Goal: Information Seeking & Learning: Learn about a topic

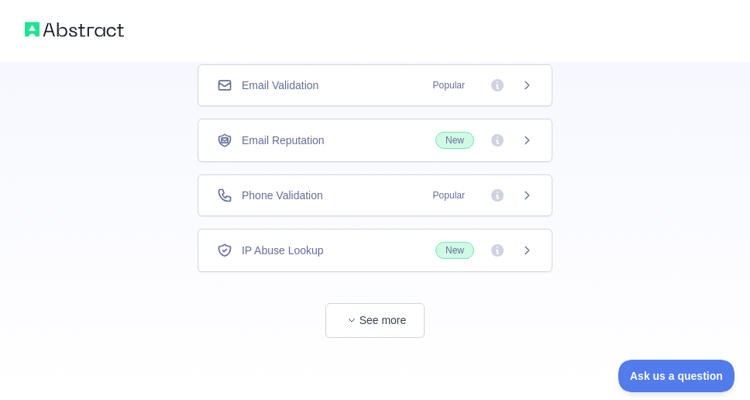
scroll to position [170, 0]
click at [375, 315] on button "See more" at bounding box center [374, 320] width 99 height 35
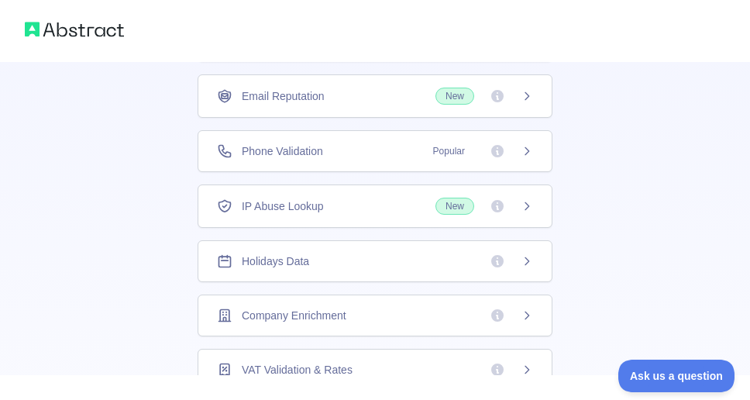
scroll to position [43, 0]
click at [531, 208] on icon at bounding box center [527, 207] width 12 height 12
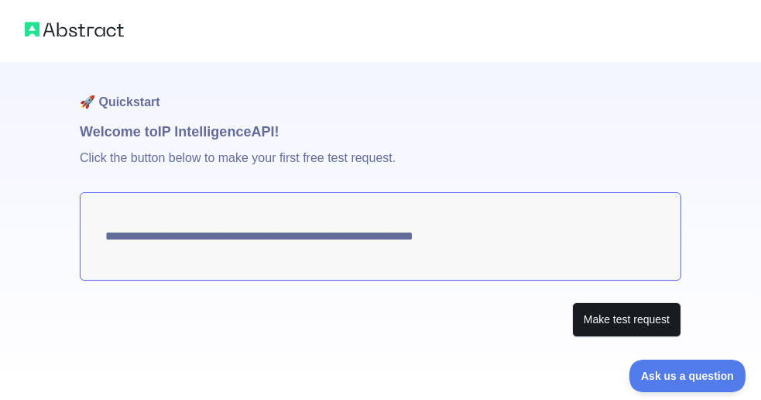
click at [636, 324] on button "Make test request" at bounding box center [626, 319] width 109 height 35
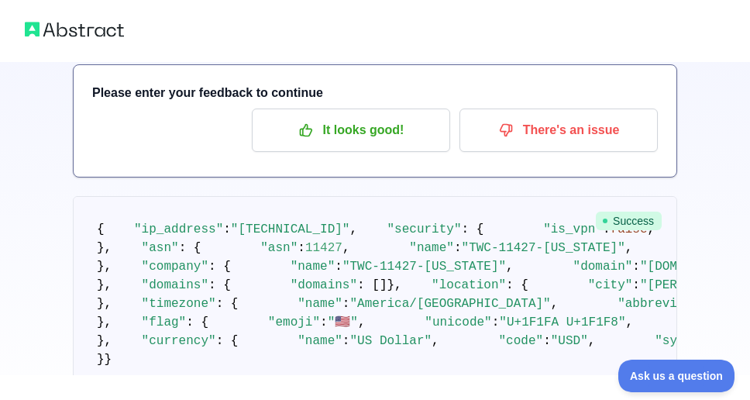
scroll to position [94, 0]
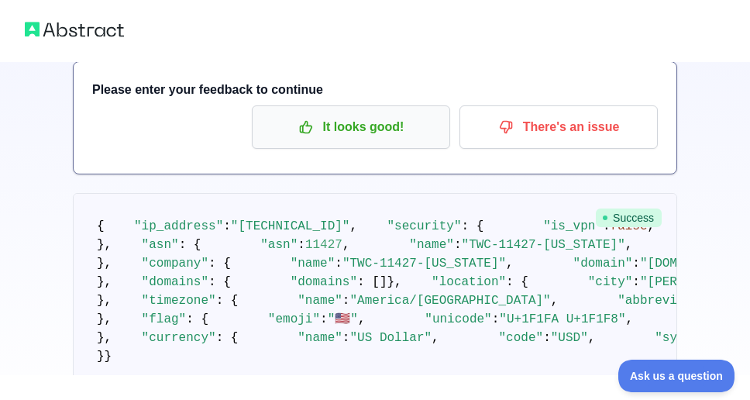
click at [402, 142] on button "It looks good!" at bounding box center [351, 126] width 198 height 43
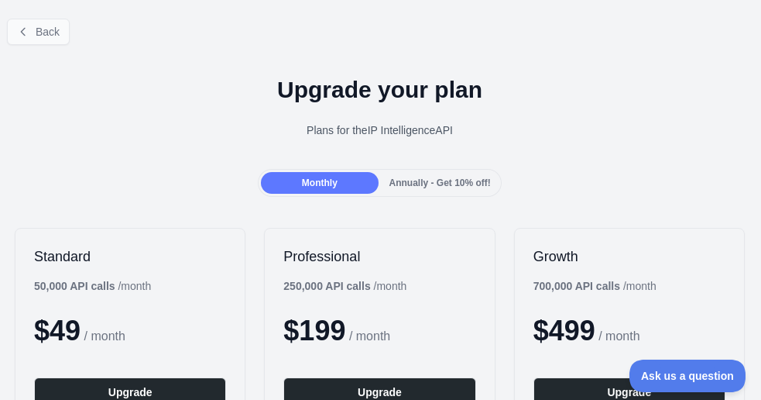
scroll to position [0, 1]
click at [40, 26] on button "Back" at bounding box center [38, 32] width 63 height 26
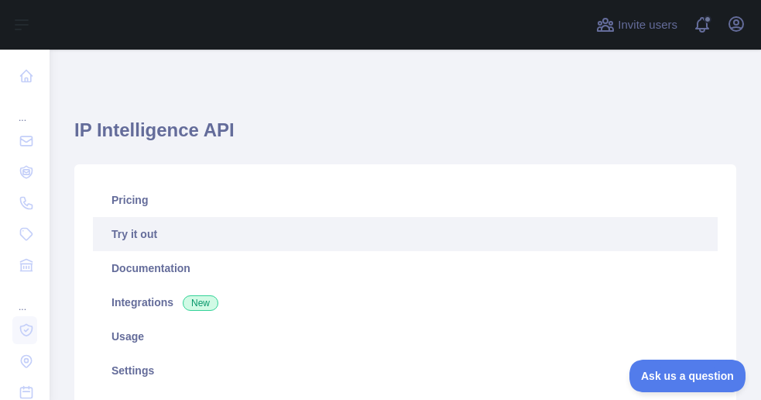
click at [214, 233] on link "Try it out" at bounding box center [405, 234] width 625 height 34
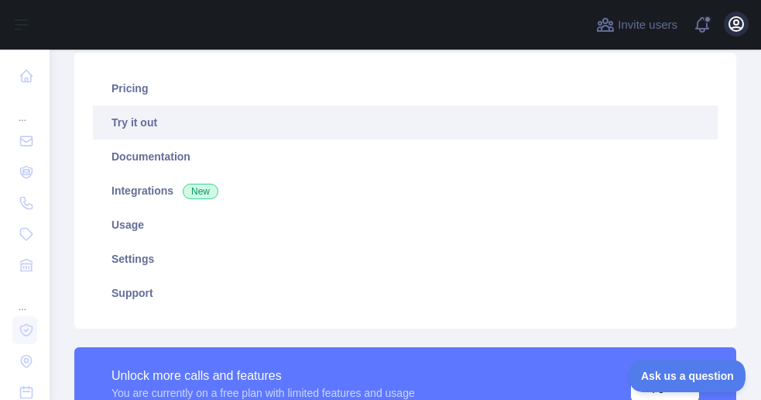
click at [734, 18] on icon "button" at bounding box center [737, 24] width 14 height 14
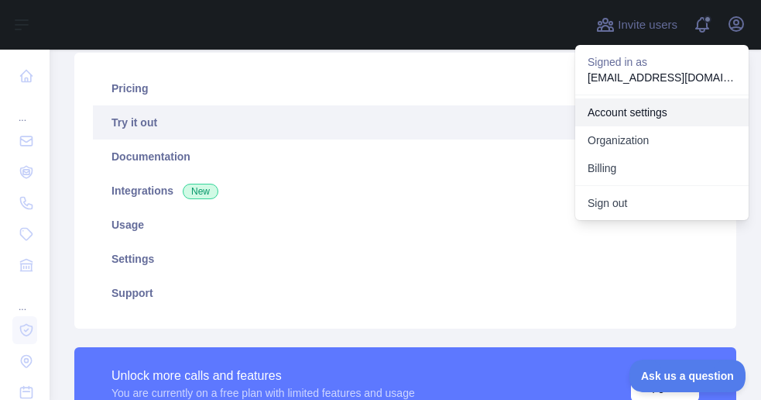
click at [631, 115] on link "Account settings" at bounding box center [663, 112] width 174 height 28
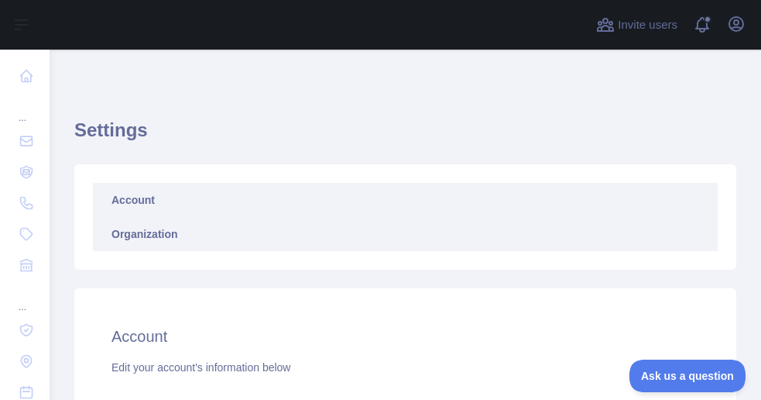
click at [186, 228] on link "Organization" at bounding box center [405, 234] width 625 height 34
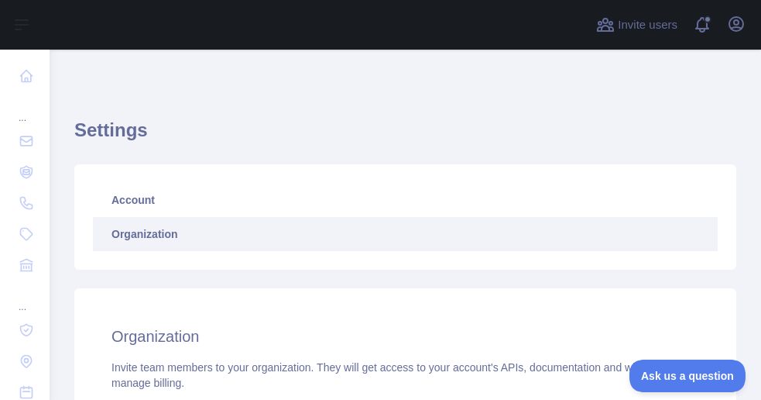
click at [742, 36] on div "Open user menu" at bounding box center [736, 25] width 25 height 27
click at [735, 21] on icon "button" at bounding box center [737, 24] width 14 height 14
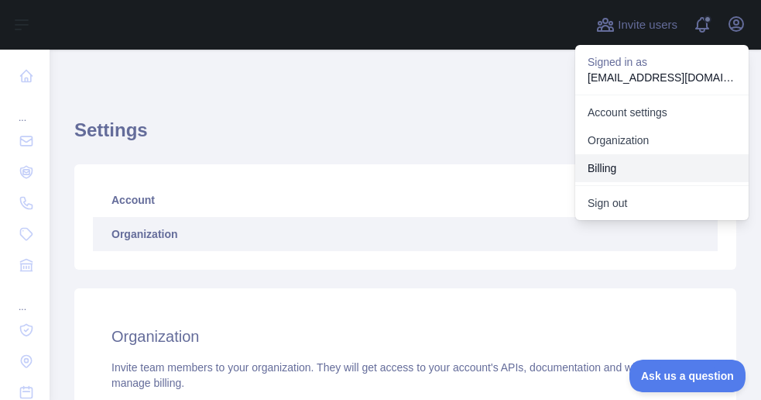
click at [613, 169] on button "Billing" at bounding box center [663, 168] width 174 height 28
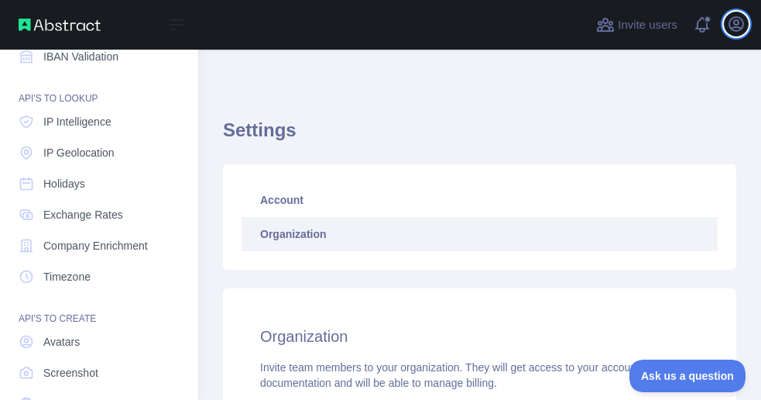
scroll to position [207, 0]
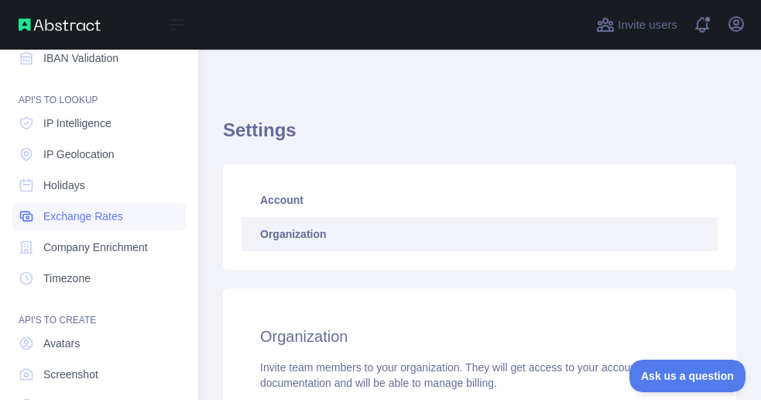
click at [92, 220] on span "Exchange Rates" at bounding box center [83, 215] width 80 height 15
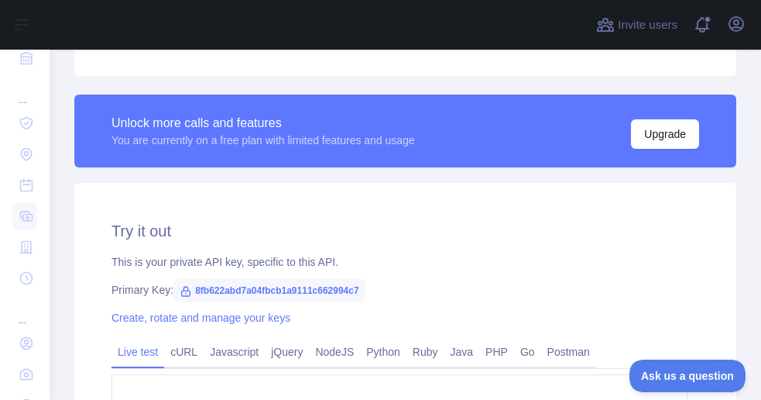
scroll to position [363, 0]
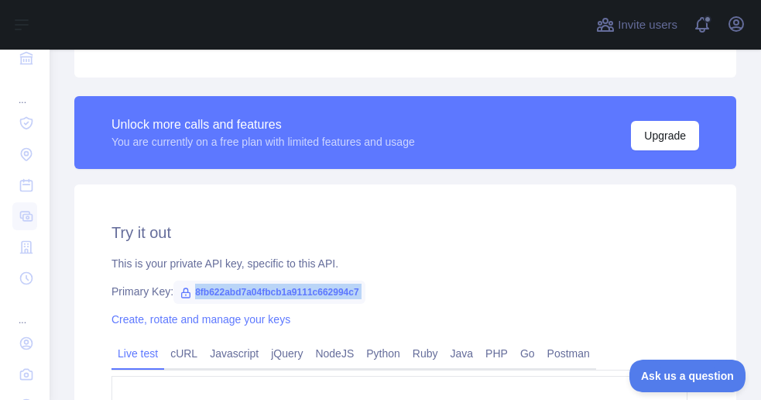
drag, startPoint x: 198, startPoint y: 292, endPoint x: 389, endPoint y: 299, distance: 191.4
click at [389, 299] on div "**********" at bounding box center [405, 368] width 662 height 369
click at [366, 289] on span "8fb622abd7a04fbcb1a9111c662994c7" at bounding box center [270, 291] width 192 height 23
drag, startPoint x: 376, startPoint y: 288, endPoint x: 194, endPoint y: 288, distance: 182.8
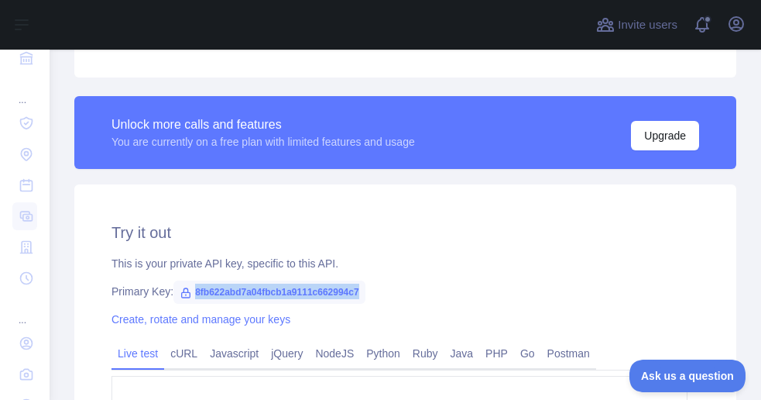
click at [194, 288] on span "8fb622abd7a04fbcb1a9111c662994c7" at bounding box center [270, 291] width 192 height 23
copy div "8fb622abd7a04fbcb1a9111c662994c7"
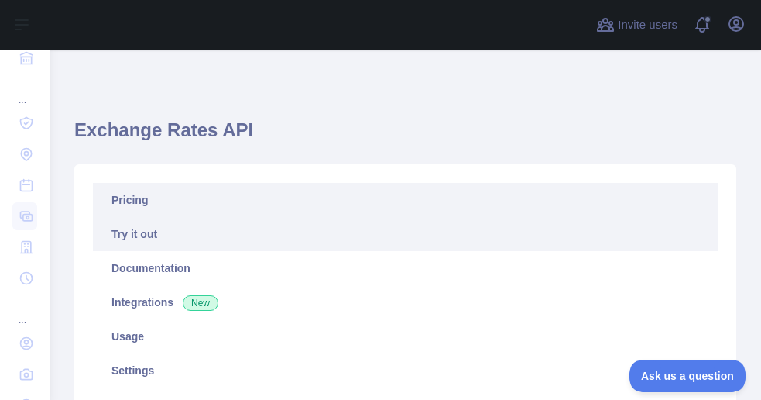
scroll to position [0, 0]
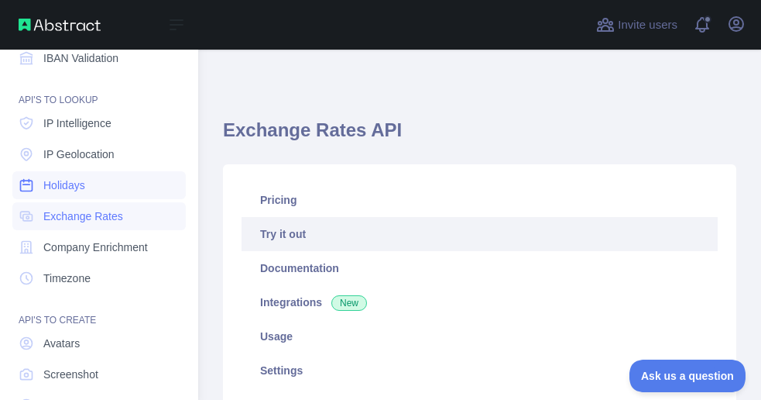
click at [74, 180] on span "Holidays" at bounding box center [64, 184] width 42 height 15
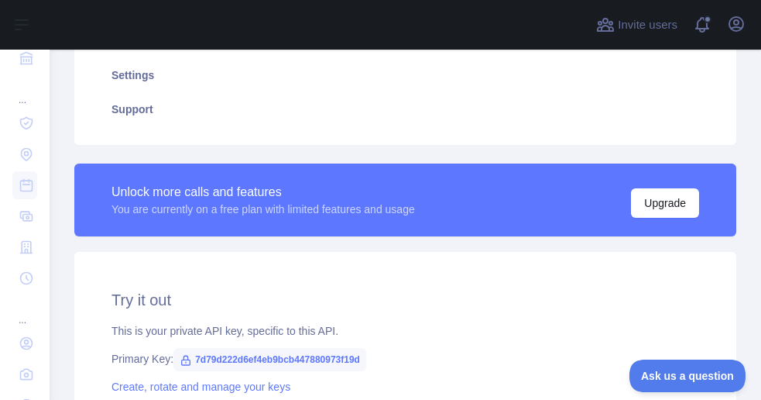
scroll to position [256, 0]
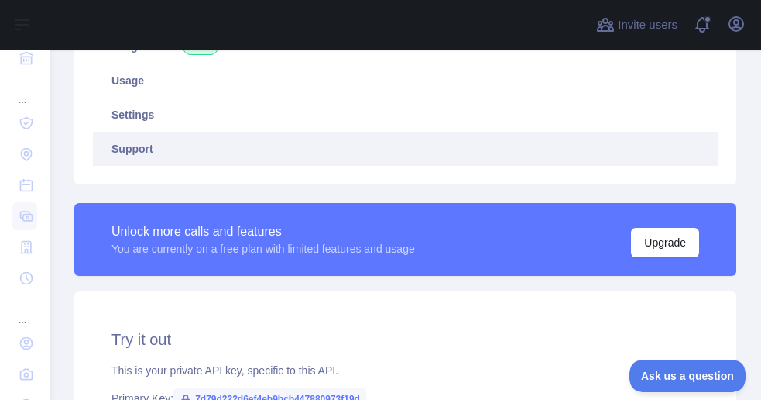
type textarea "**********"
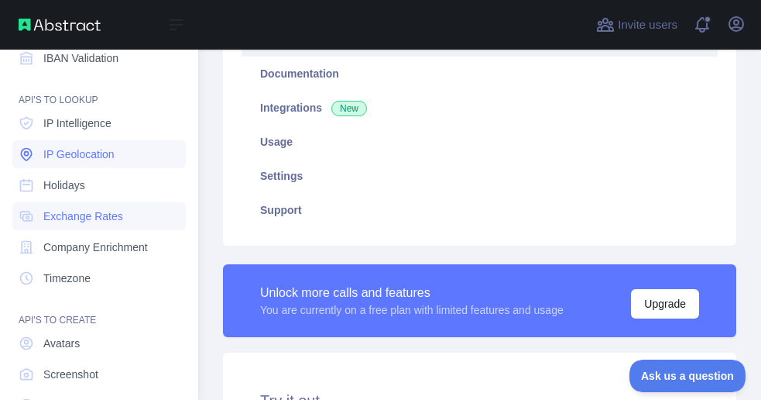
click at [59, 151] on span "IP Geolocation" at bounding box center [78, 153] width 71 height 15
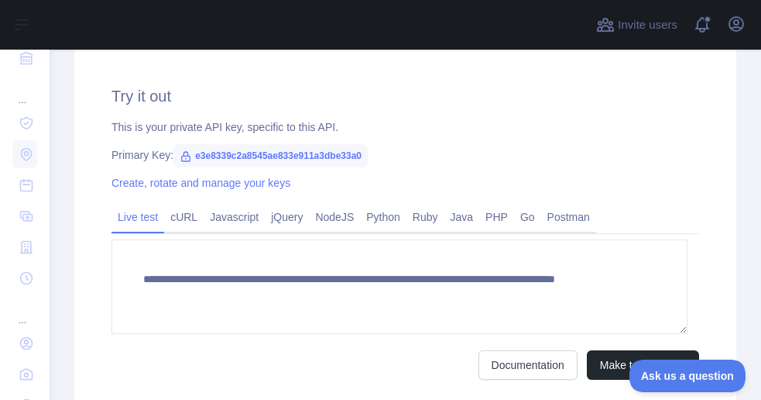
scroll to position [516, 0]
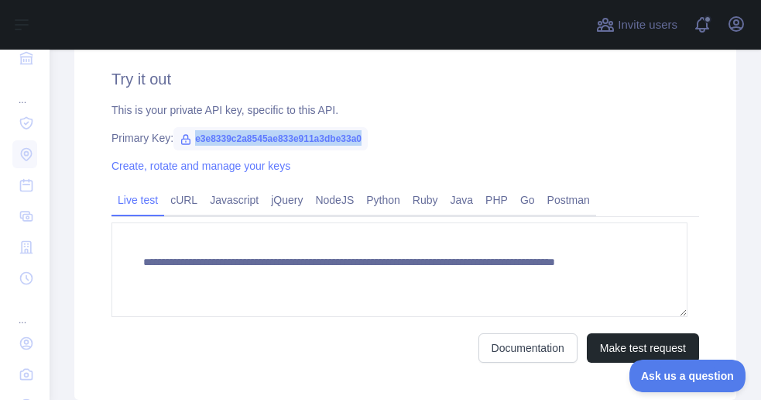
drag, startPoint x: 197, startPoint y: 139, endPoint x: 383, endPoint y: 146, distance: 186.0
click at [368, 146] on span "e3e8339c2a8545ae833e911a3dbe33a0" at bounding box center [271, 138] width 194 height 23
copy div "e3e8339c2a8545ae833e911a3dbe33a0"
